Goal: Browse casually: Explore the website without a specific task or goal

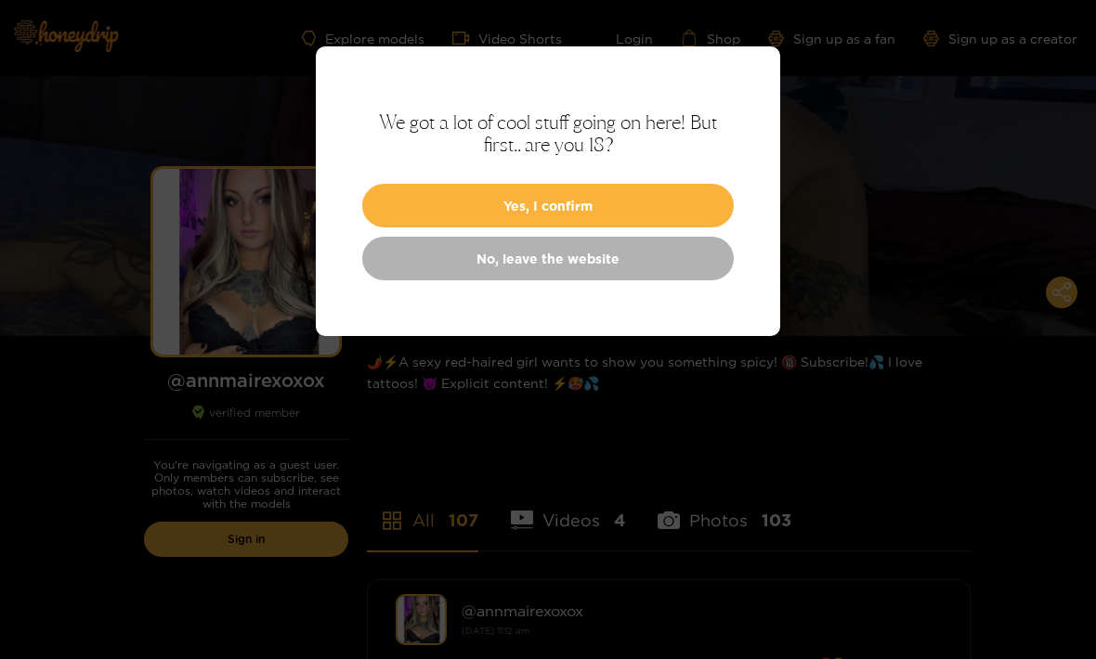
click at [649, 201] on button "Yes, I confirm" at bounding box center [547, 206] width 371 height 44
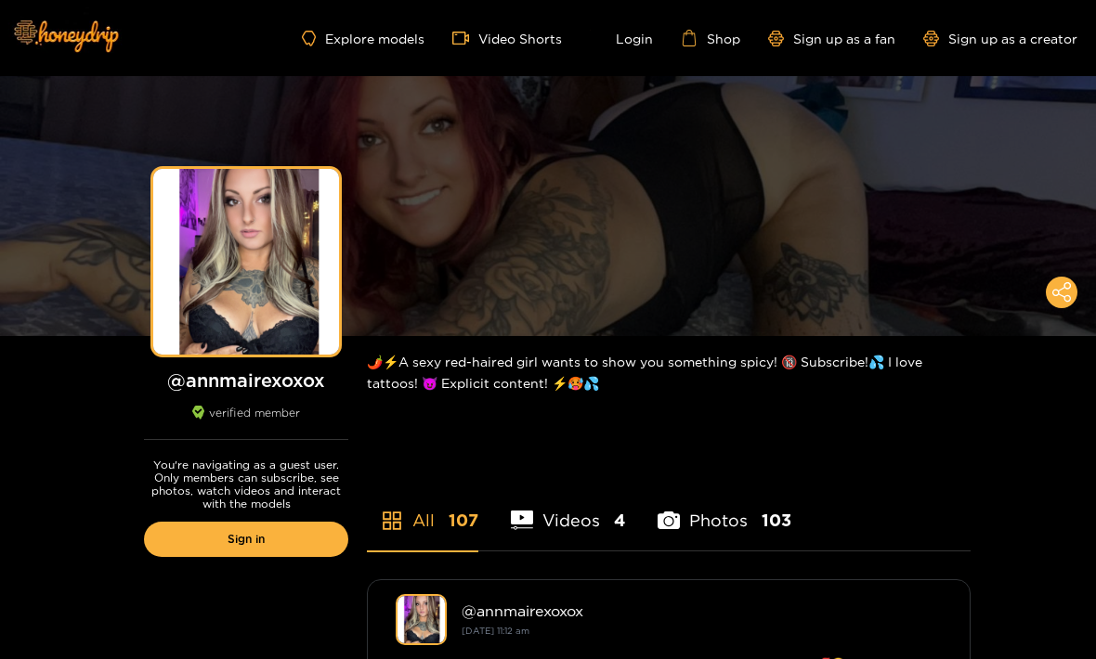
click at [574, 200] on div "Preview" at bounding box center [548, 206] width 66 height 21
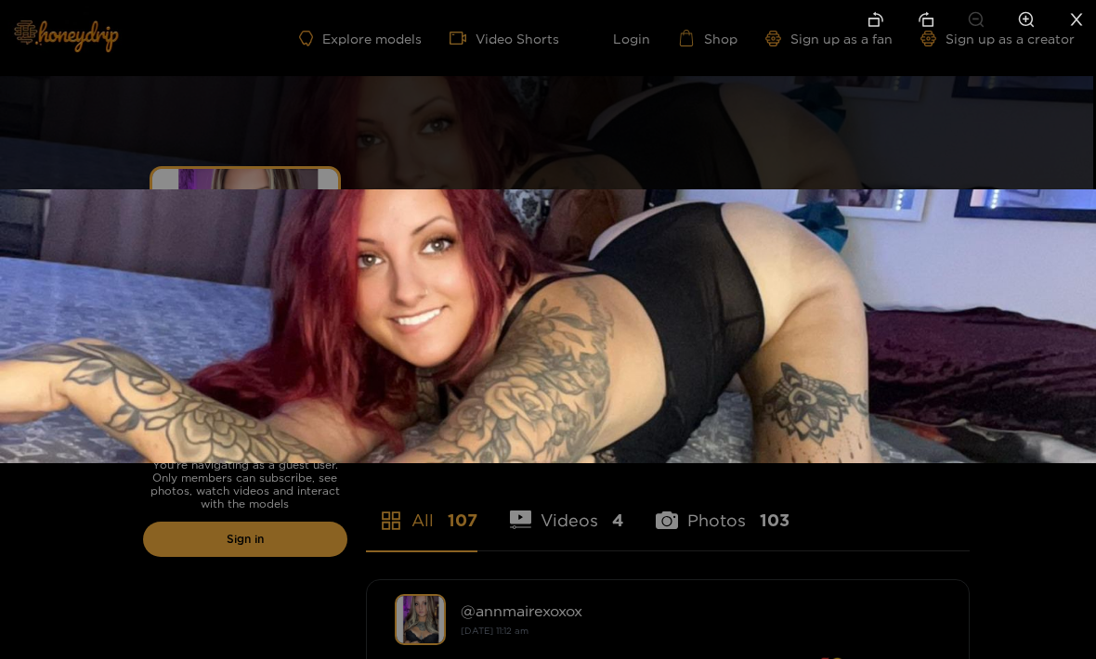
click at [823, 136] on div at bounding box center [548, 329] width 1096 height 659
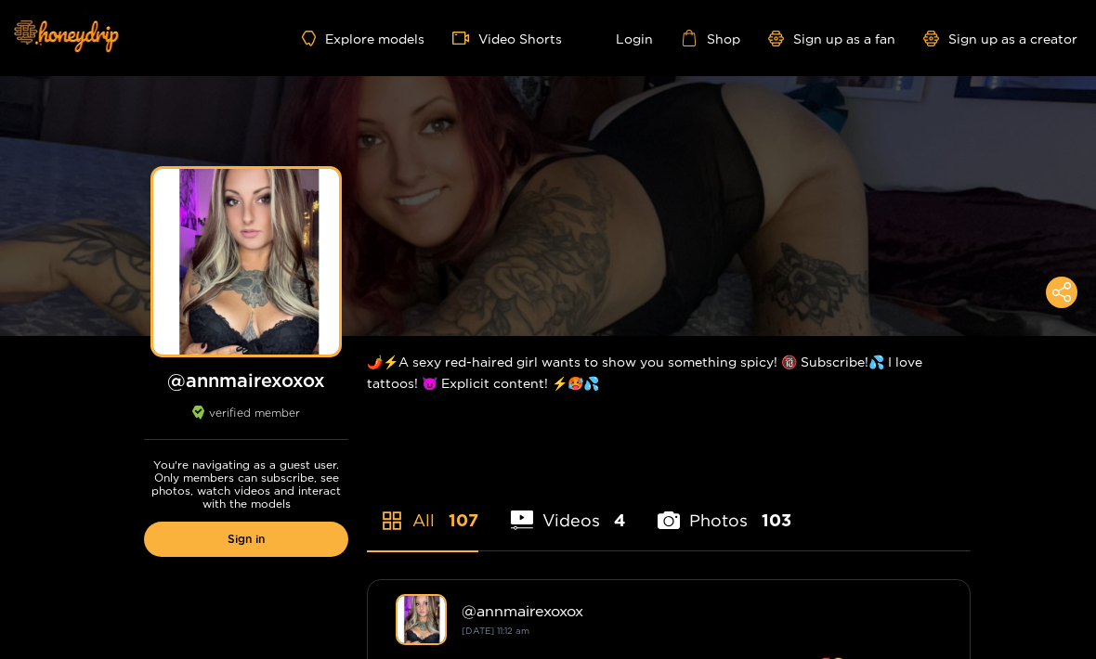
click at [254, 274] on div "Preview" at bounding box center [246, 262] width 186 height 186
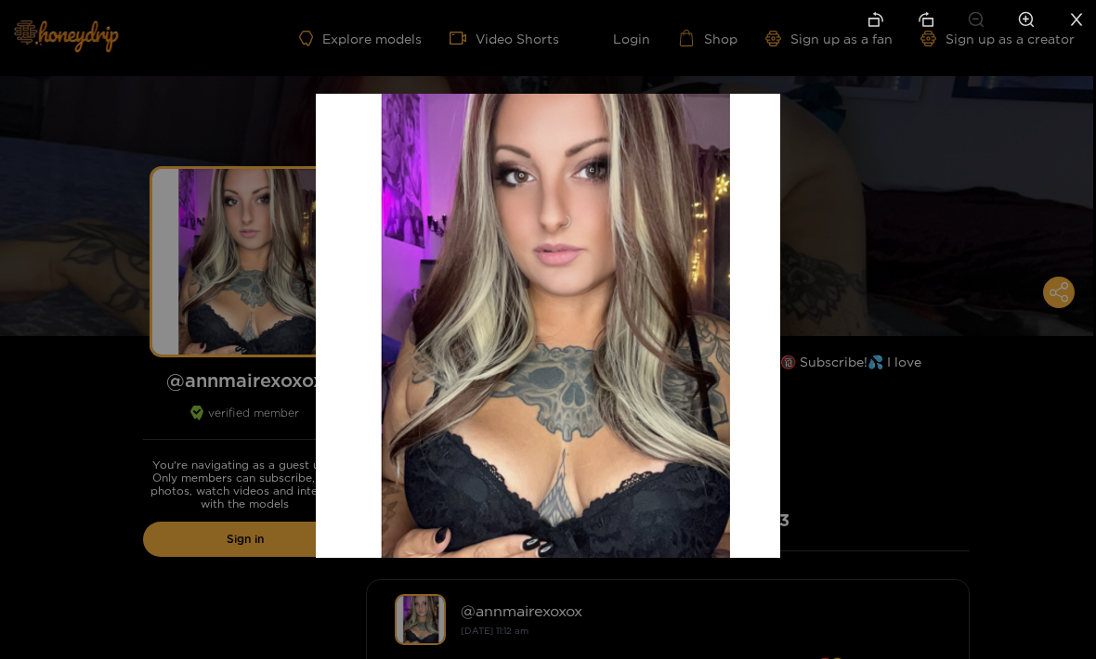
click at [891, 452] on div at bounding box center [548, 329] width 1096 height 659
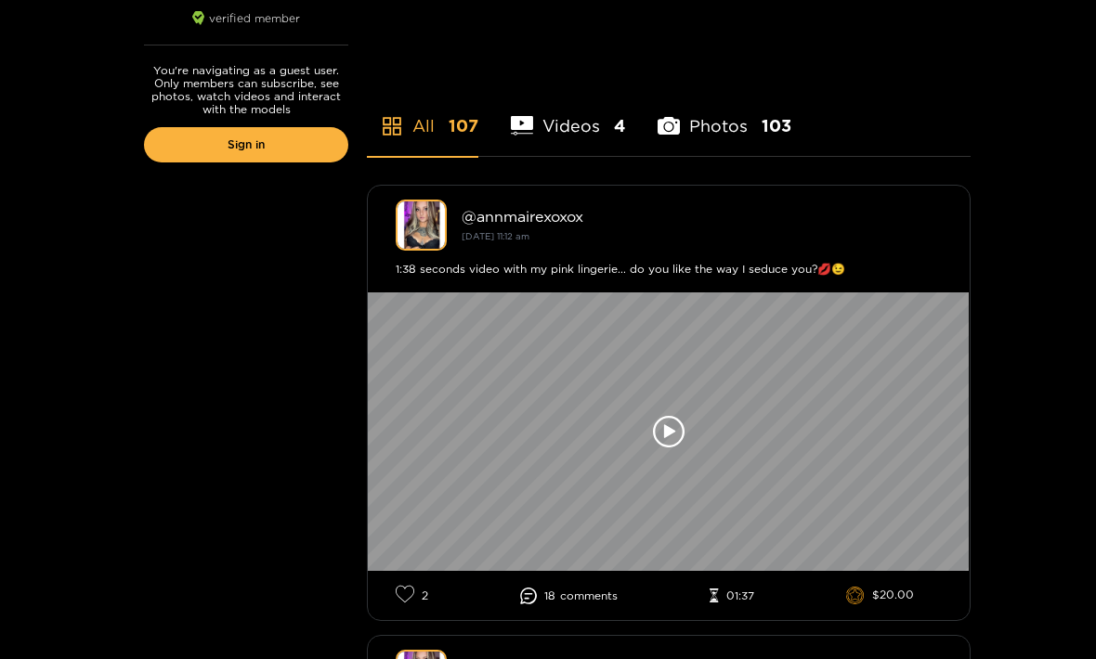
click at [672, 431] on icon at bounding box center [669, 431] width 11 height 14
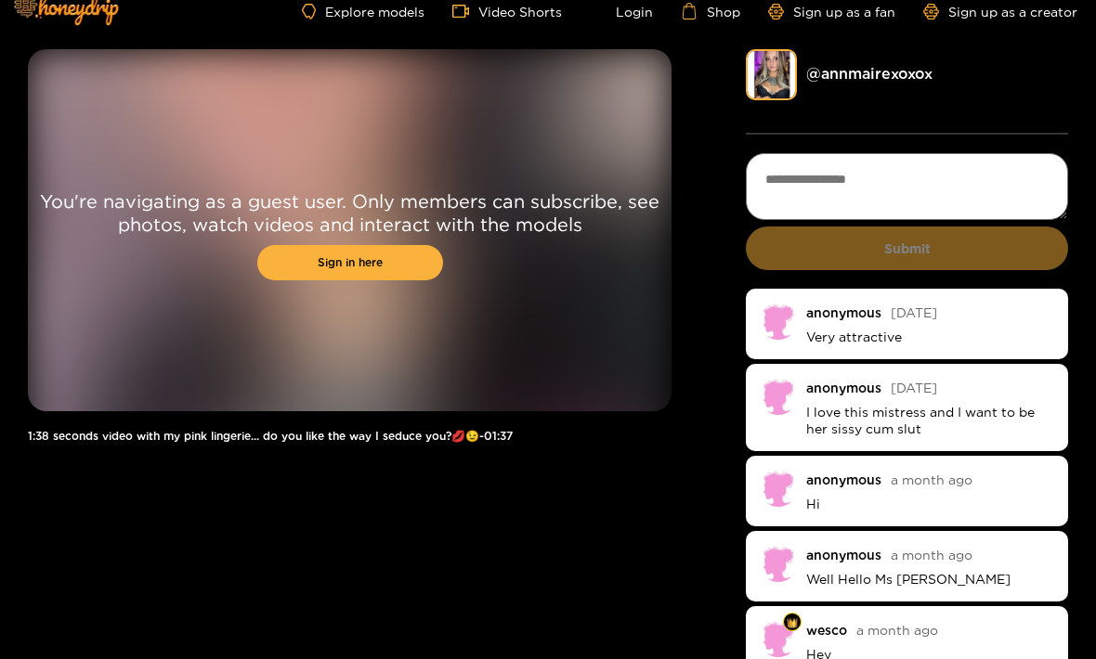
scroll to position [33, 0]
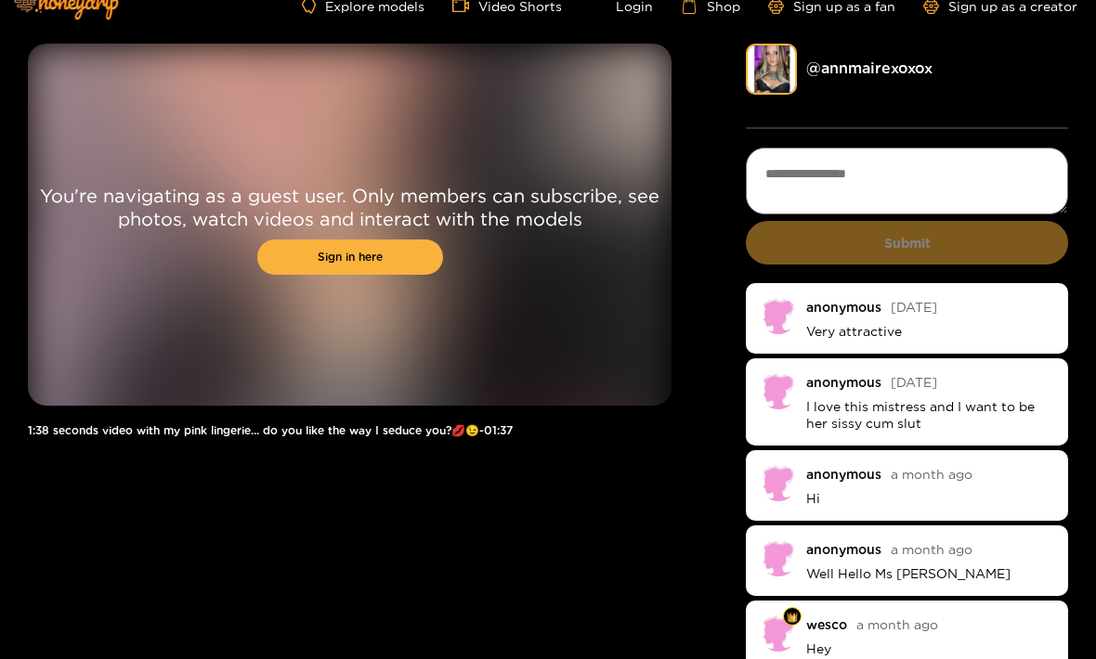
click at [674, 549] on div "You're navigating as a guest user. Only members can subscribe, see photos, watc…" at bounding box center [548, 371] width 1040 height 654
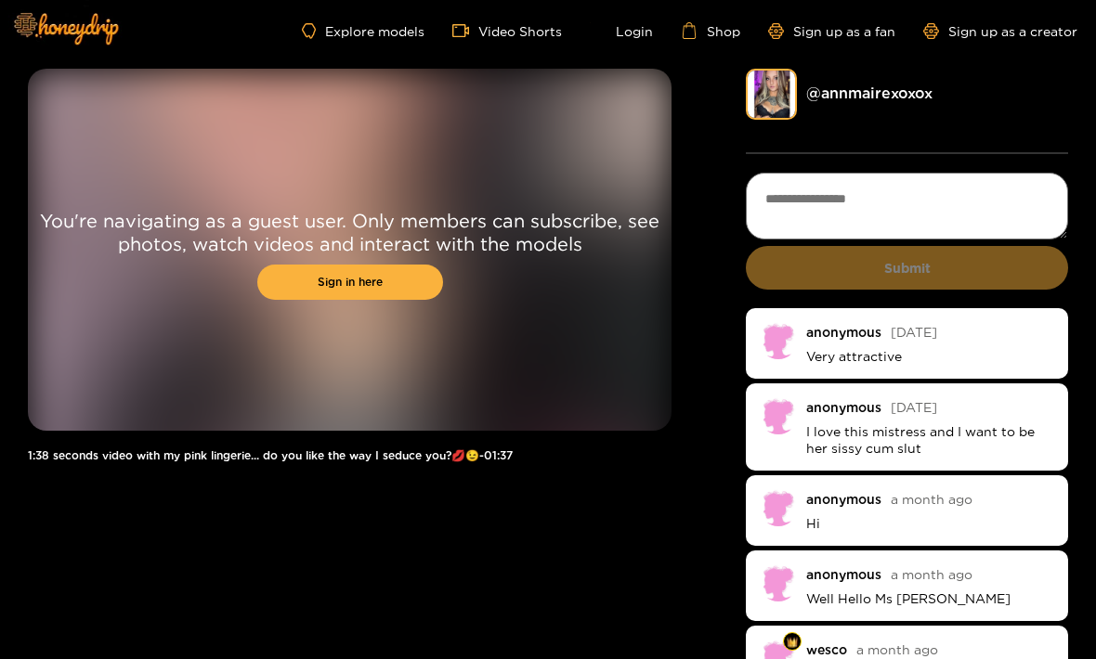
scroll to position [0, 0]
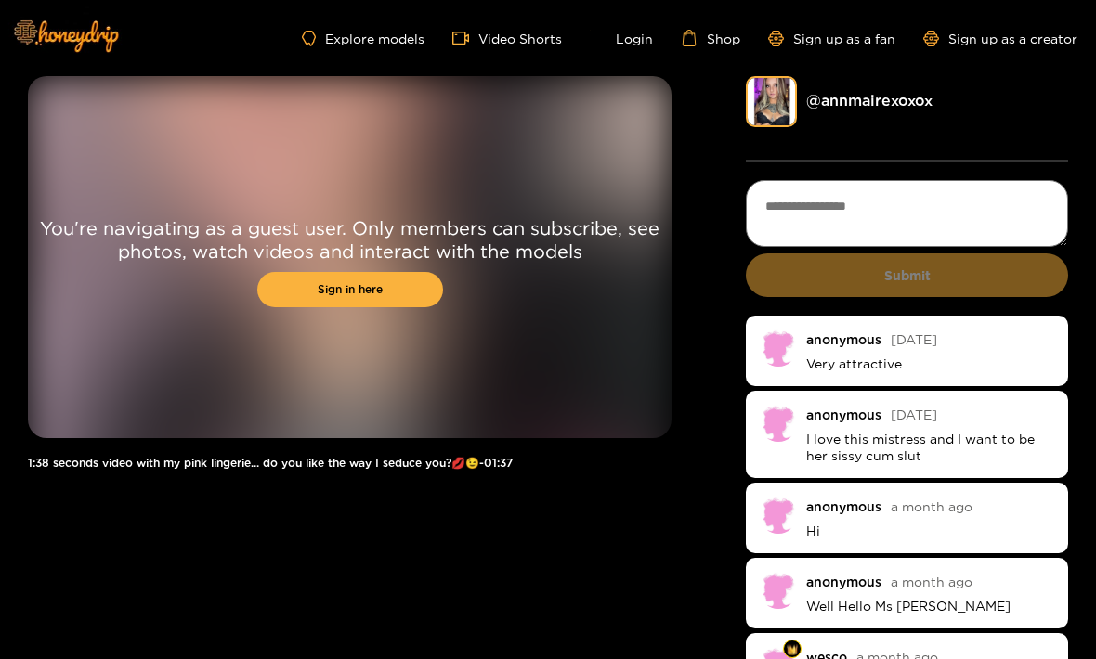
click at [382, 34] on link "Explore models" at bounding box center [363, 39] width 123 height 16
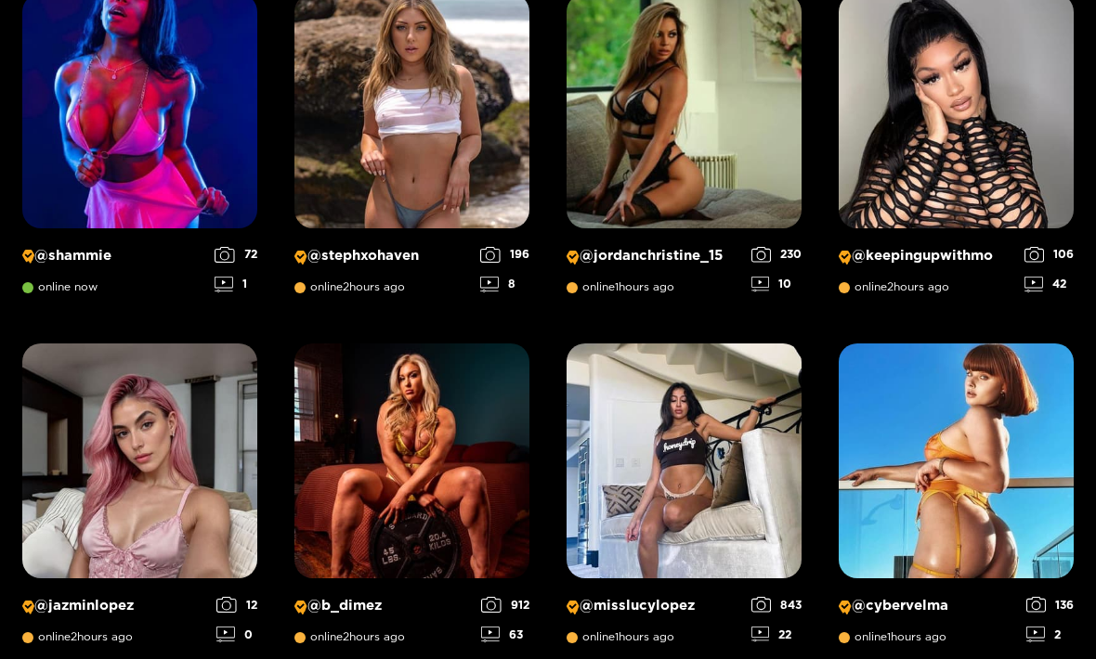
scroll to position [1439, 0]
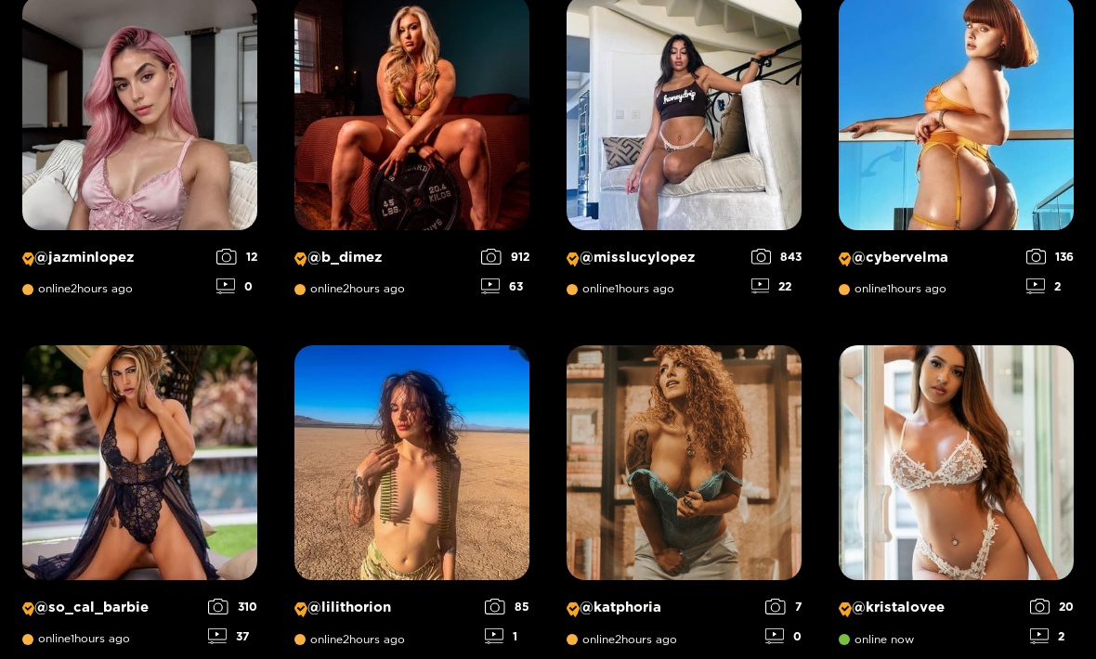
click at [722, 451] on img at bounding box center [683, 462] width 235 height 235
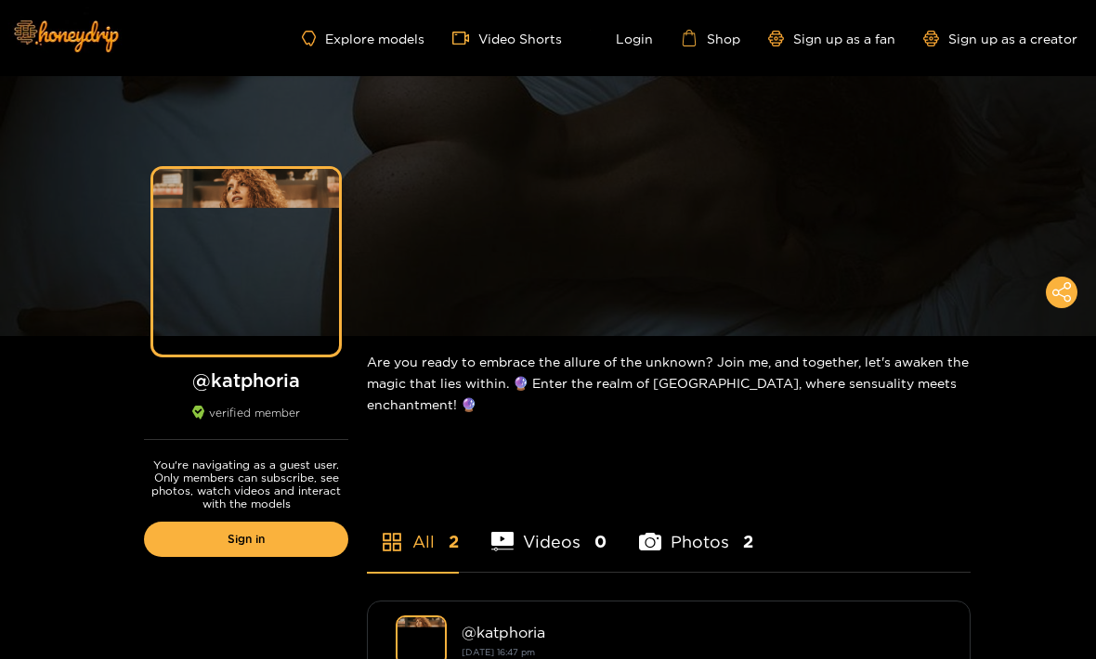
click at [570, 545] on li "Videos 0" at bounding box center [548, 530] width 115 height 84
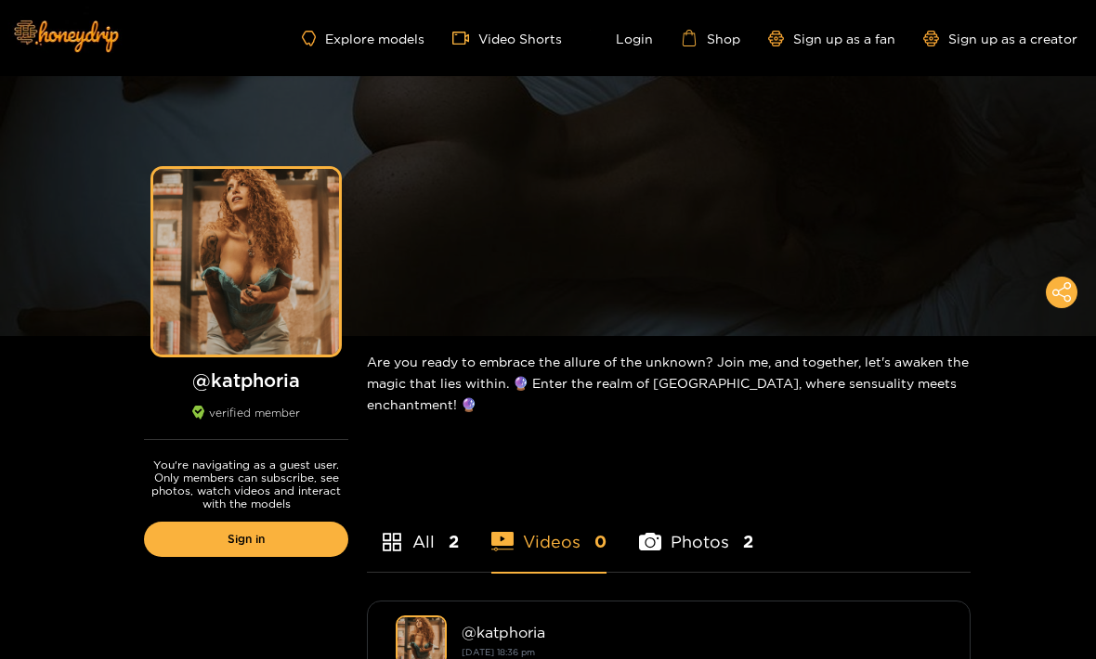
click at [246, 280] on div "Preview" at bounding box center [246, 262] width 186 height 186
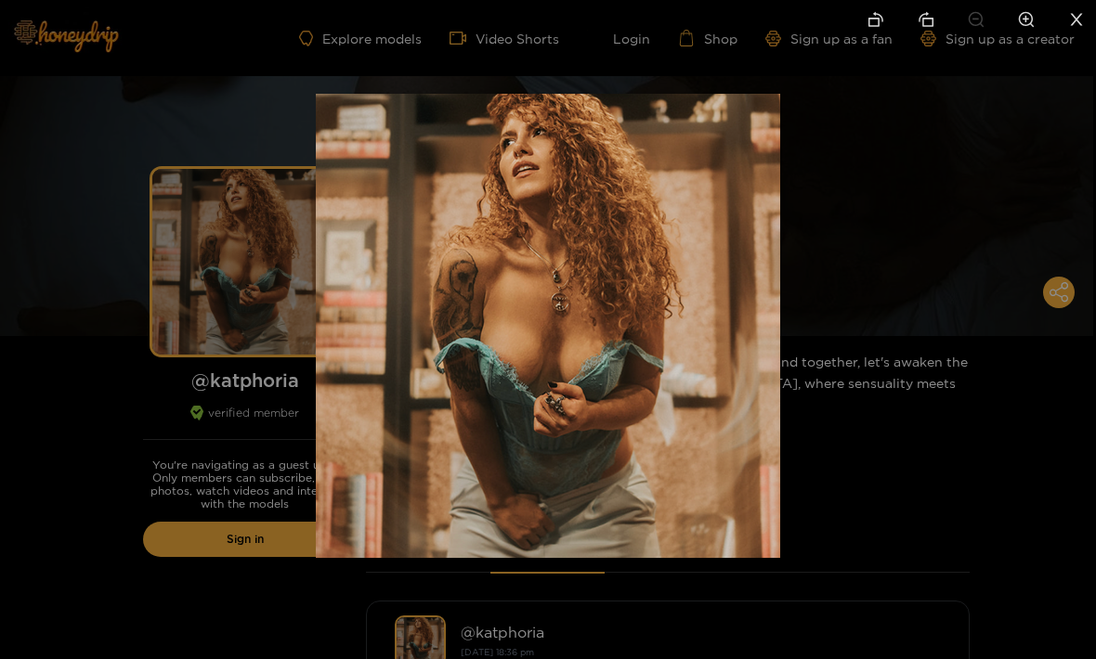
click at [1081, 11] on icon "close" at bounding box center [1076, 19] width 17 height 17
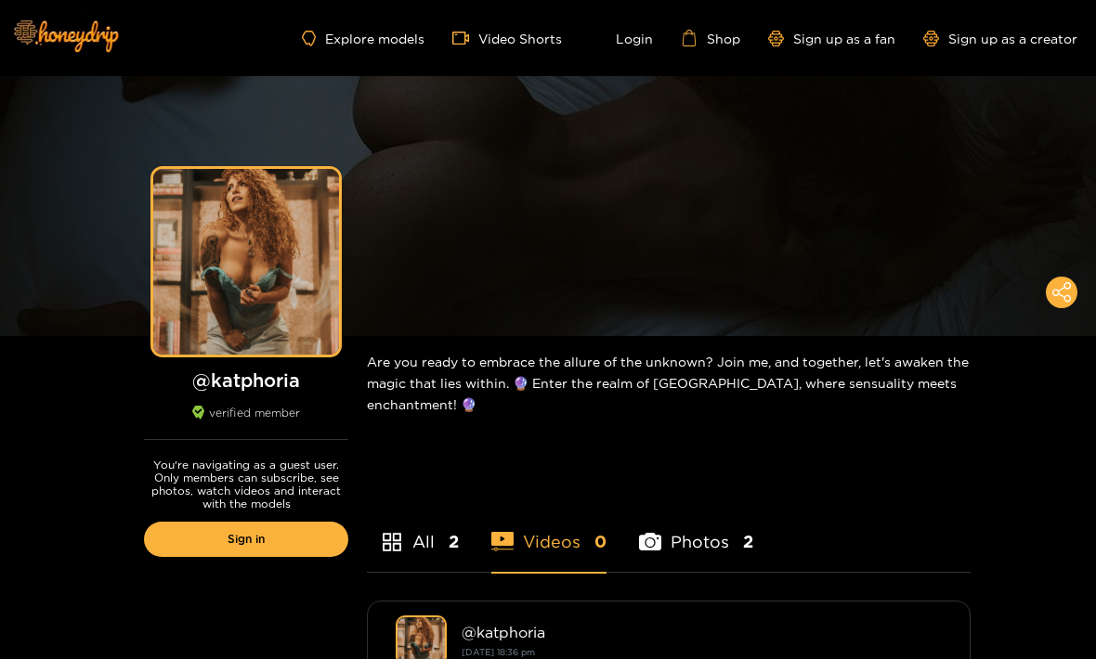
click at [788, 220] on div "Preview" at bounding box center [548, 206] width 1096 height 260
